Goal: Check status

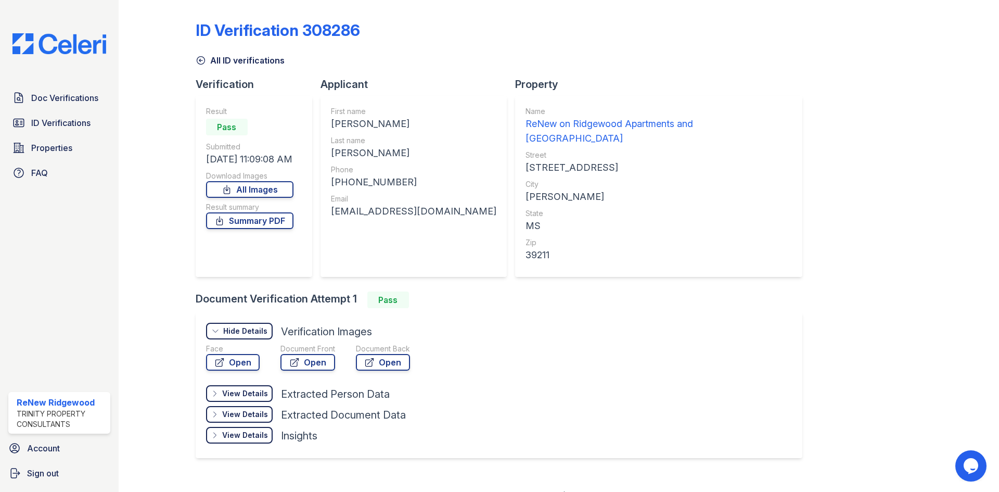
scroll to position [2, 0]
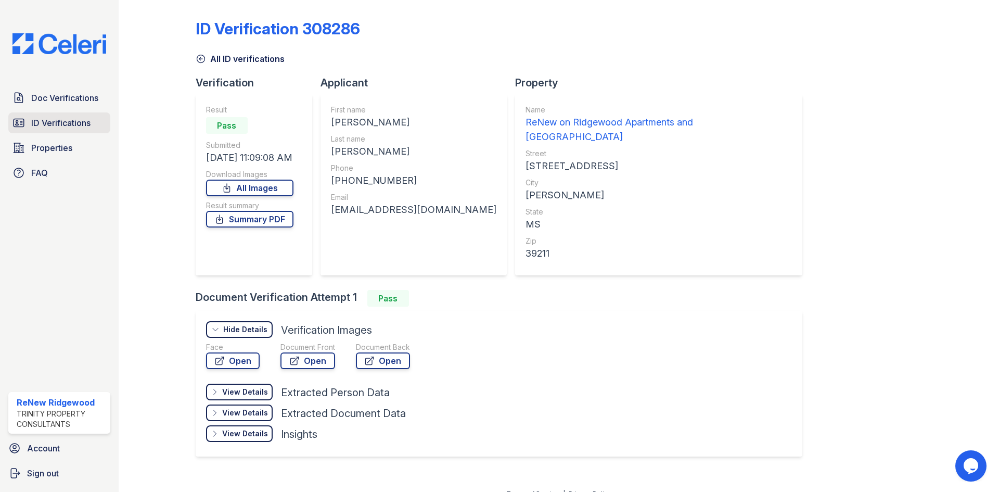
click at [61, 122] on span "ID Verifications" at bounding box center [60, 123] width 59 height 12
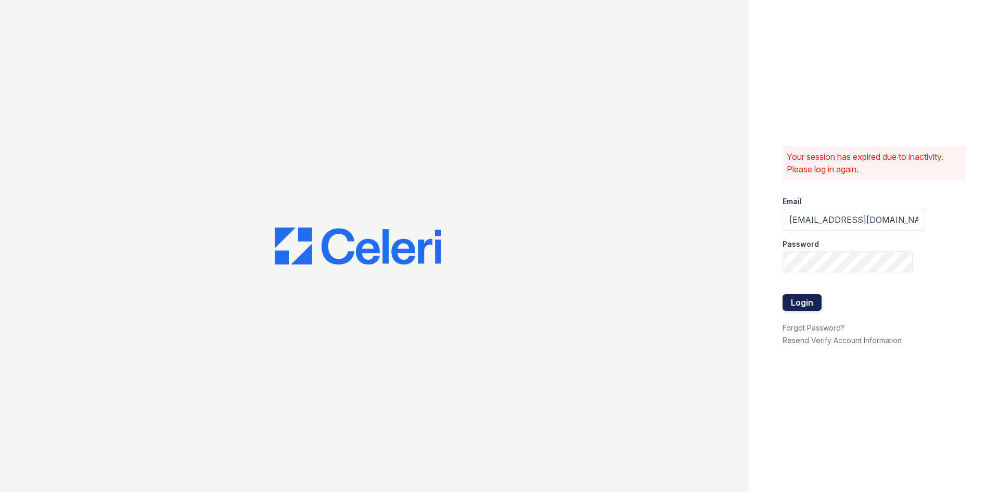
click at [805, 295] on button "Login" at bounding box center [801, 302] width 39 height 17
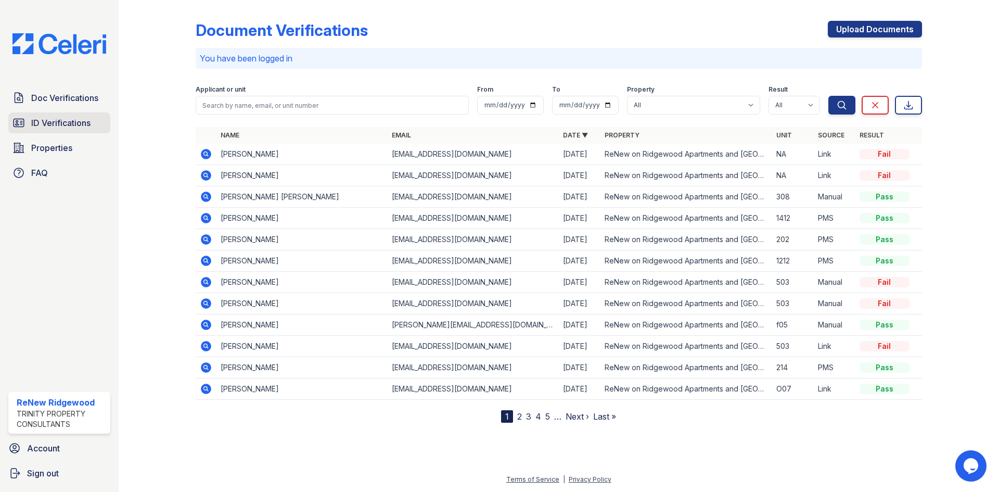
click at [85, 123] on span "ID Verifications" at bounding box center [60, 123] width 59 height 12
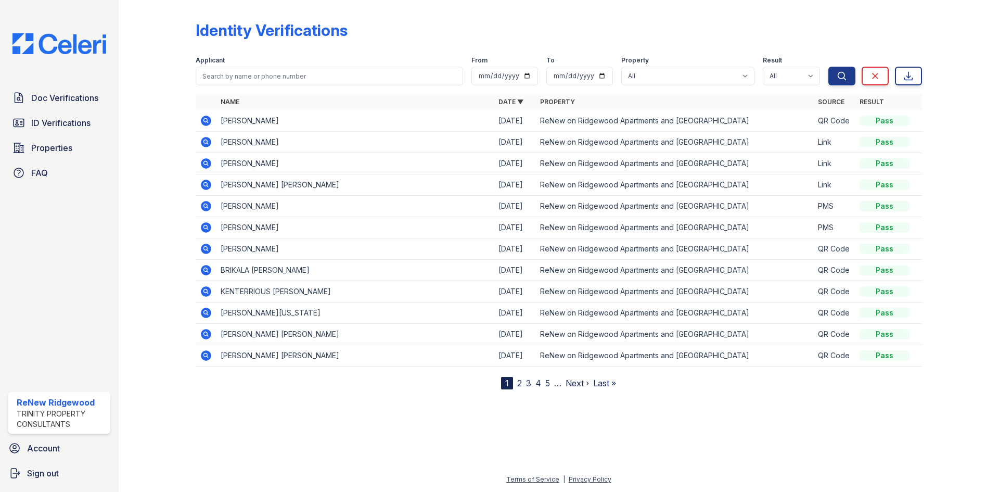
click at [207, 127] on td at bounding box center [206, 120] width 21 height 21
click at [208, 122] on icon at bounding box center [206, 120] width 10 height 10
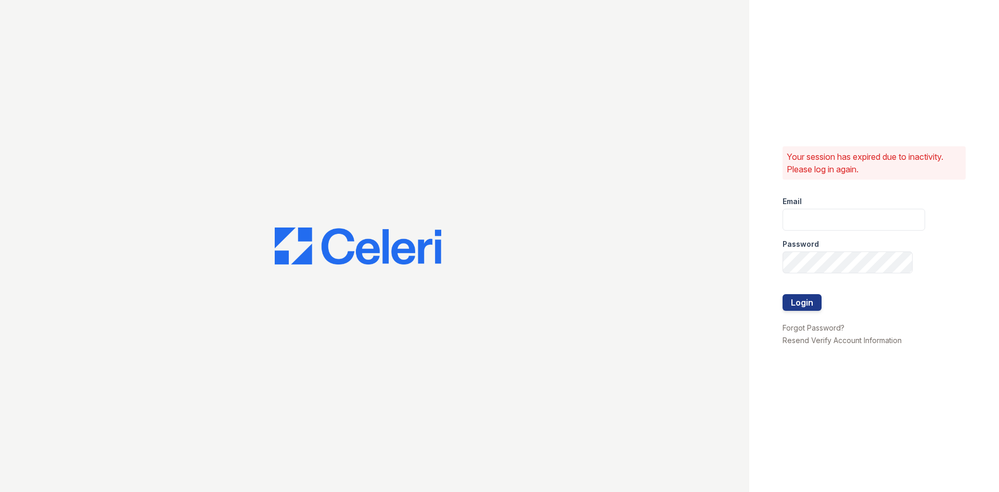
type input "[EMAIL_ADDRESS][DOMAIN_NAME]"
click at [793, 286] on div at bounding box center [853, 283] width 143 height 21
click at [796, 294] on button "Login" at bounding box center [801, 302] width 39 height 17
